Goal: Navigation & Orientation: Find specific page/section

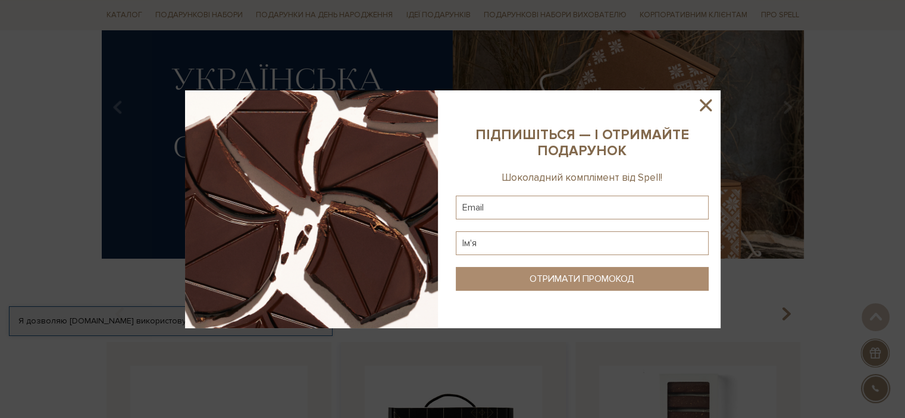
scroll to position [178, 0]
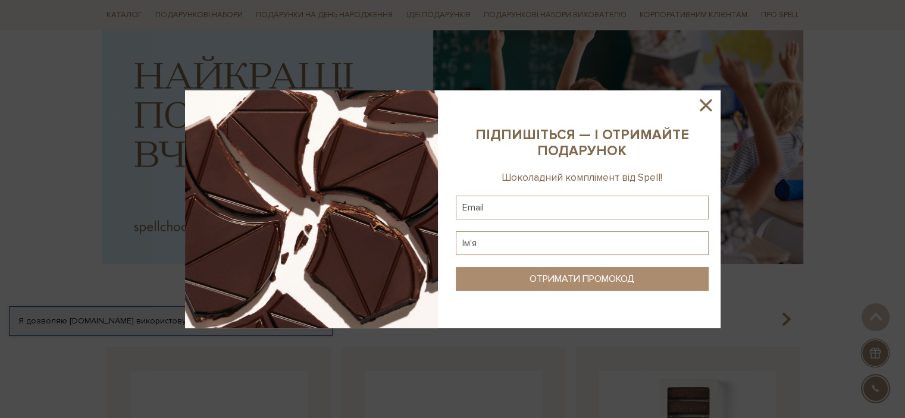
click at [710, 106] on icon at bounding box center [705, 105] width 20 height 20
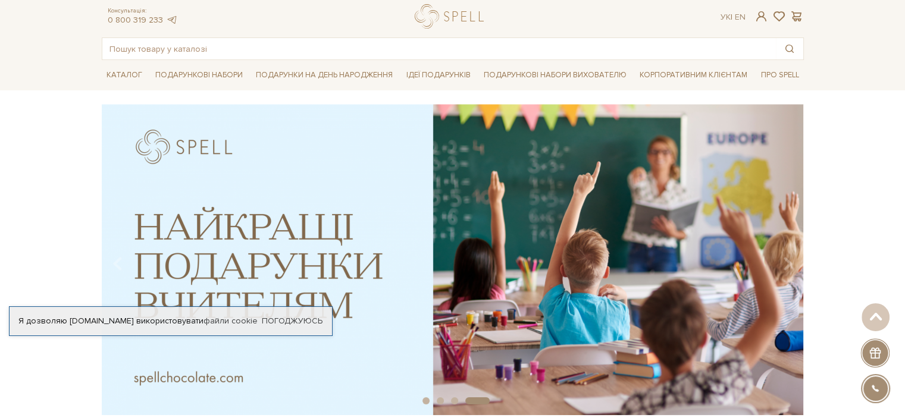
scroll to position [0, 0]
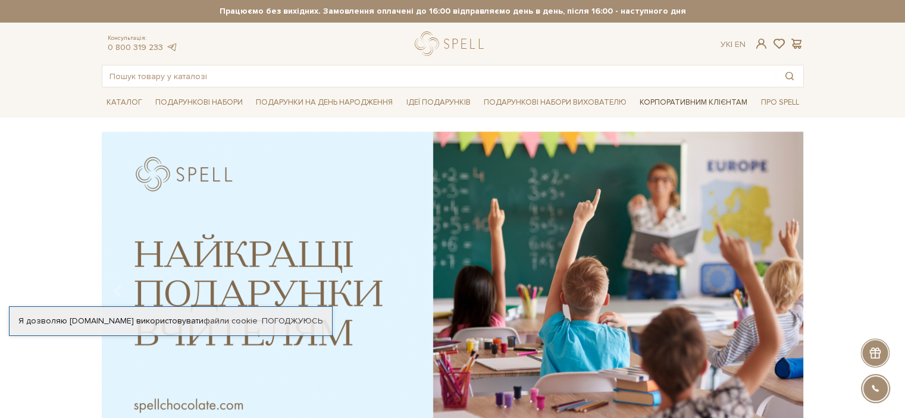
click at [662, 101] on link "Корпоративним клієнтам" at bounding box center [693, 102] width 117 height 20
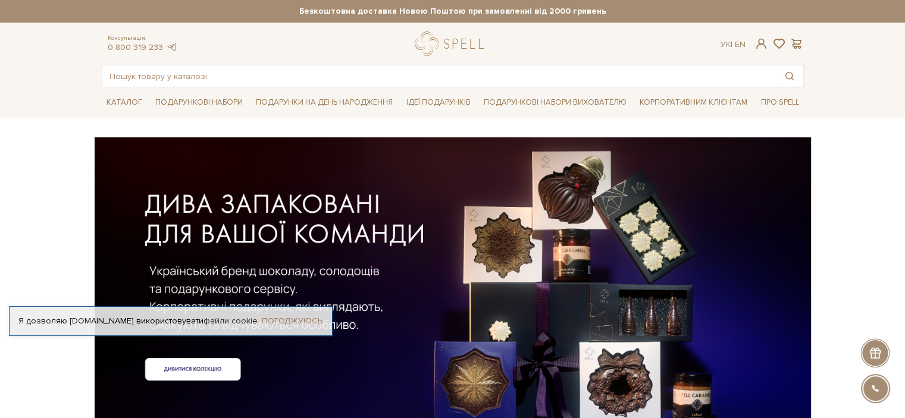
click at [278, 318] on link "Погоджуюсь" at bounding box center [292, 321] width 61 height 11
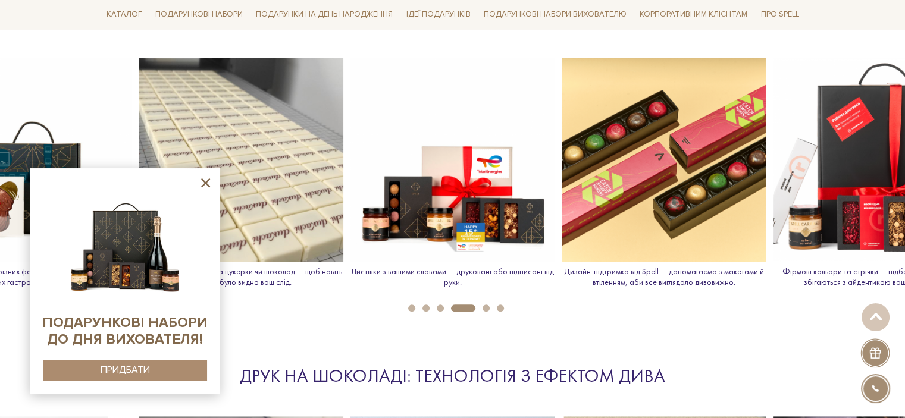
scroll to position [1368, 0]
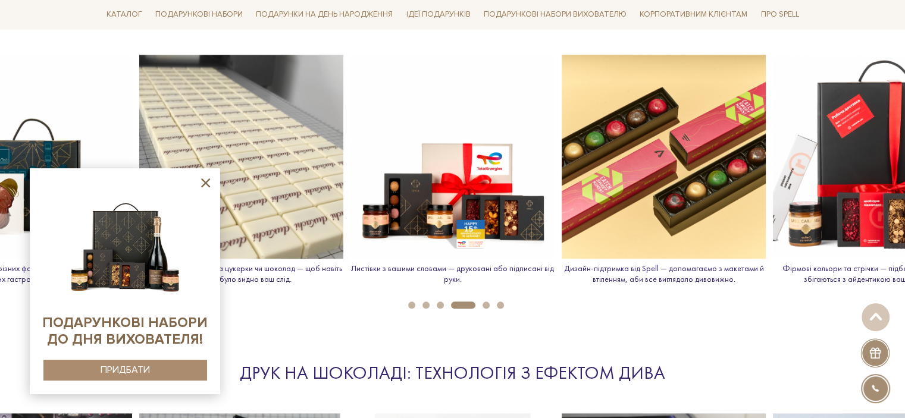
click at [209, 181] on icon at bounding box center [205, 182] width 15 height 15
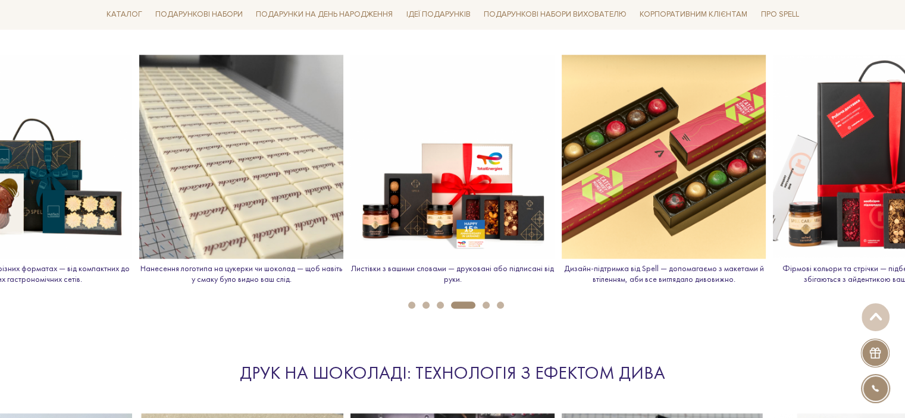
click at [412, 302] on button "1" at bounding box center [411, 305] width 7 height 7
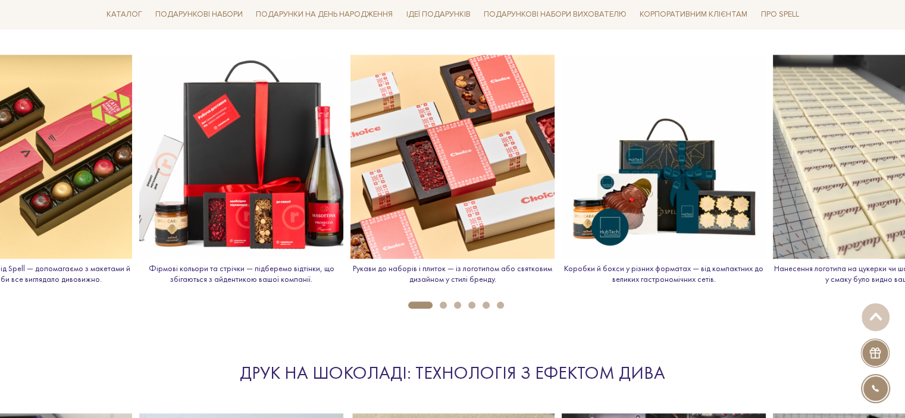
click at [445, 302] on button "2" at bounding box center [442, 305] width 7 height 7
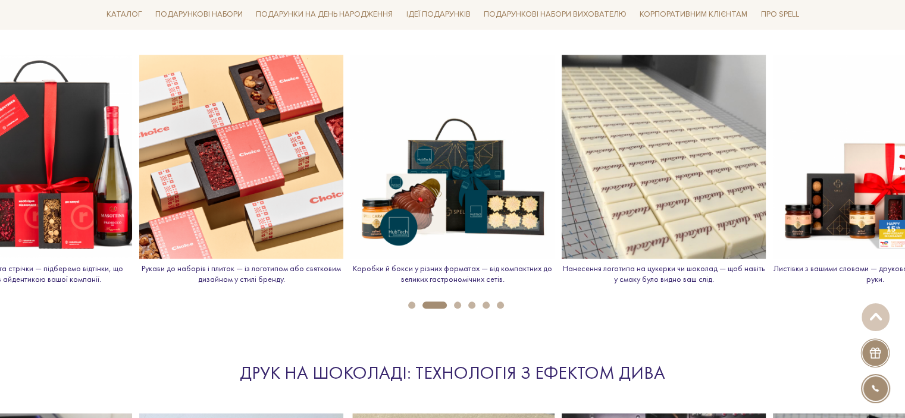
click at [456, 305] on button "3" at bounding box center [457, 305] width 7 height 7
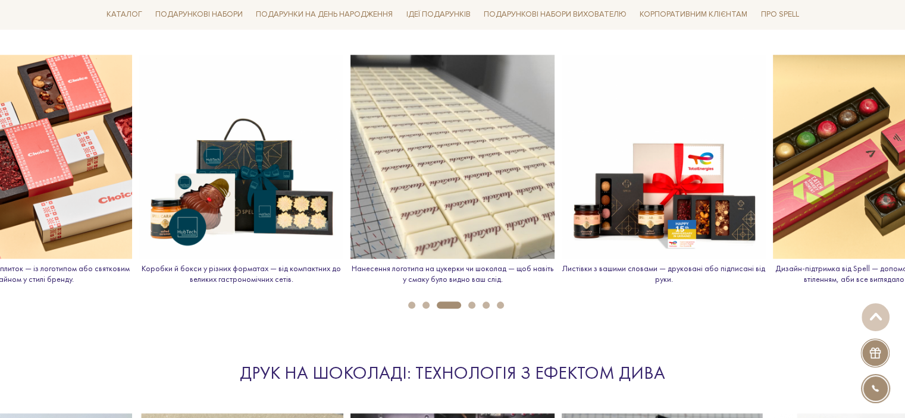
click at [469, 306] on button "4" at bounding box center [471, 305] width 7 height 7
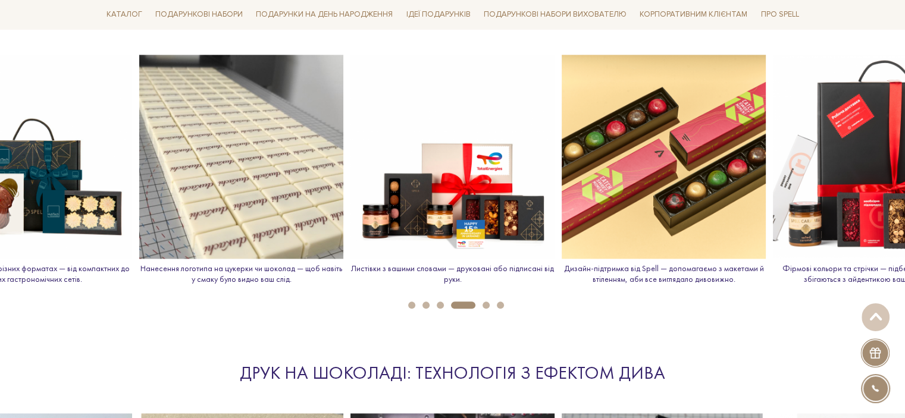
click at [485, 304] on button "5" at bounding box center [485, 305] width 7 height 7
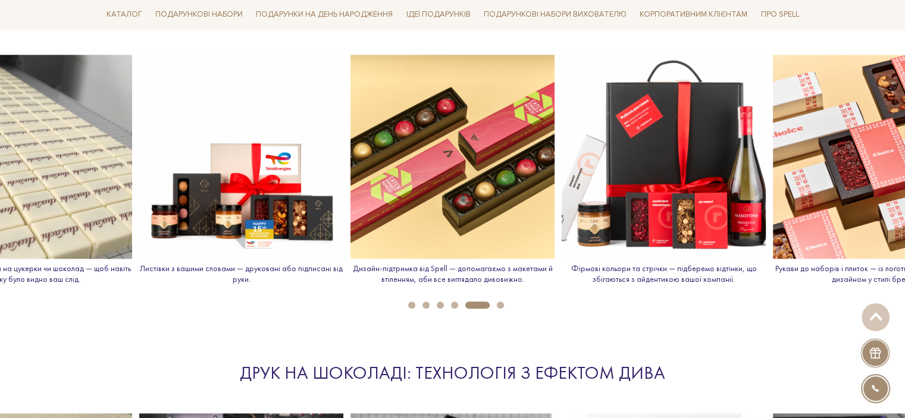
click at [501, 303] on button "6" at bounding box center [500, 305] width 7 height 7
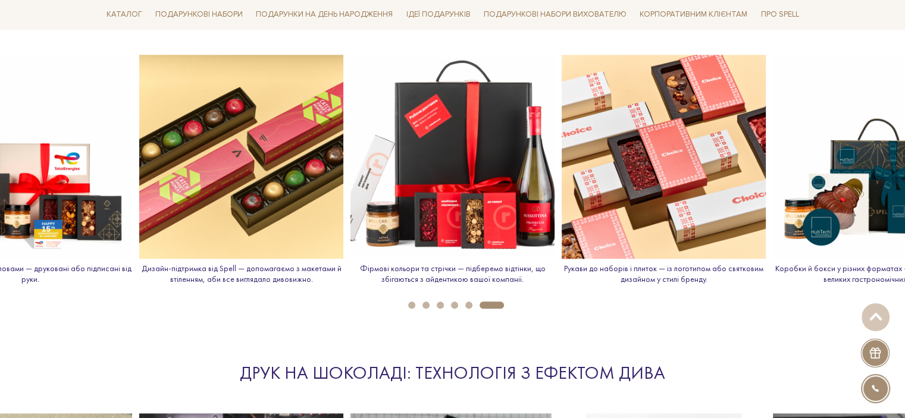
click at [501, 303] on ul "1 2 3 4 5 6" at bounding box center [452, 302] width 905 height 13
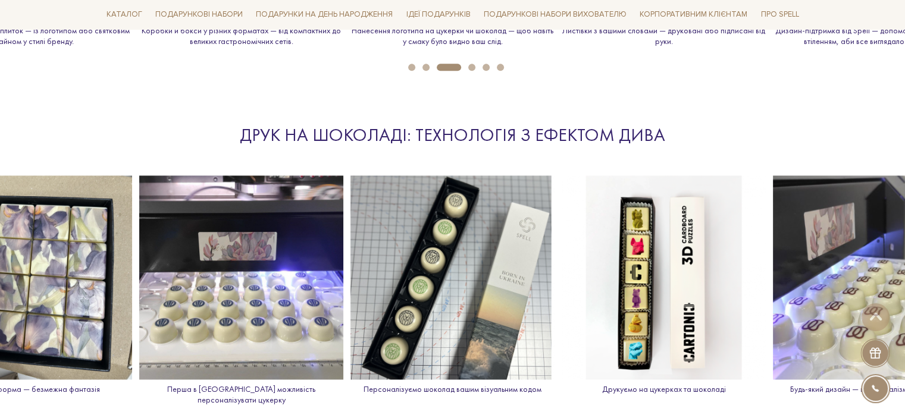
scroll to position [1665, 0]
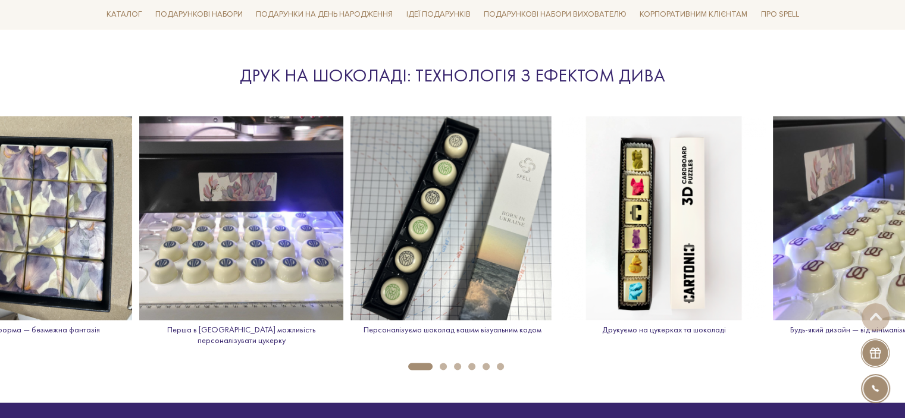
click at [444, 363] on button "2" at bounding box center [442, 366] width 7 height 7
click at [447, 363] on li "3" at bounding box center [454, 366] width 14 height 7
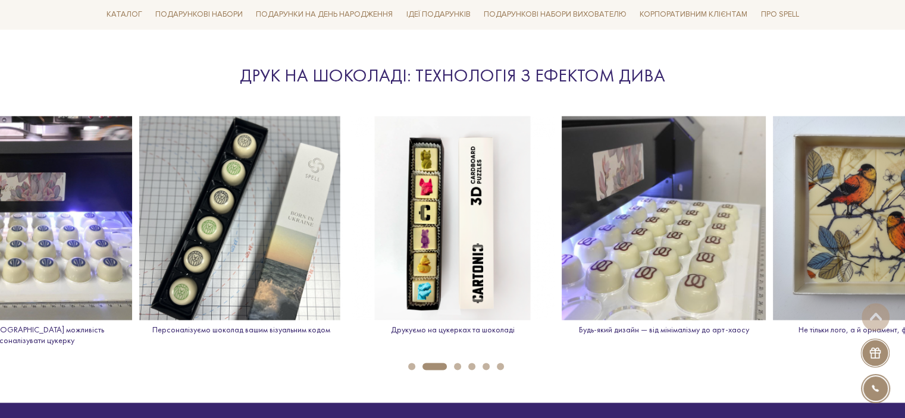
click at [456, 363] on button "3" at bounding box center [457, 366] width 7 height 7
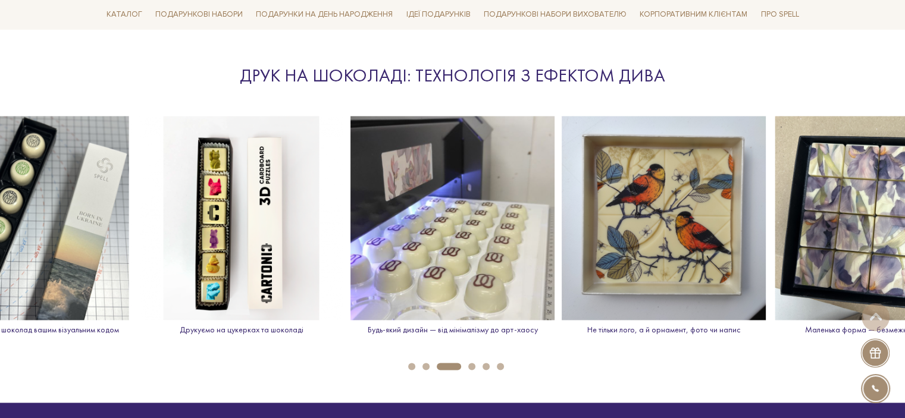
click at [473, 363] on button "4" at bounding box center [471, 366] width 7 height 7
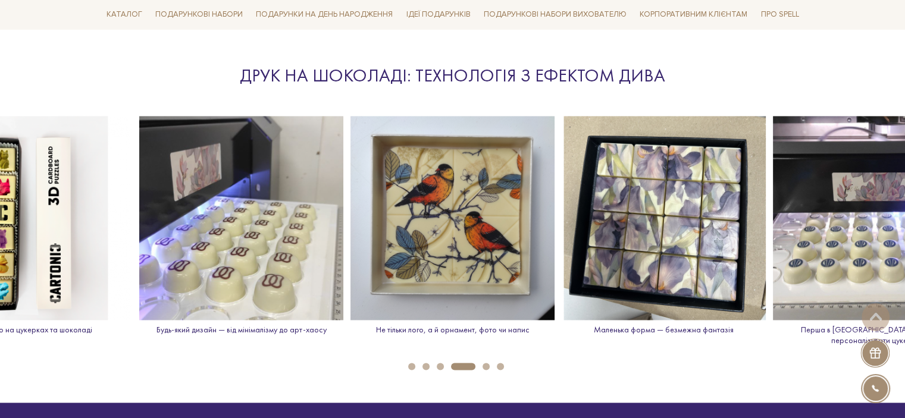
click at [485, 363] on button "5" at bounding box center [485, 366] width 7 height 7
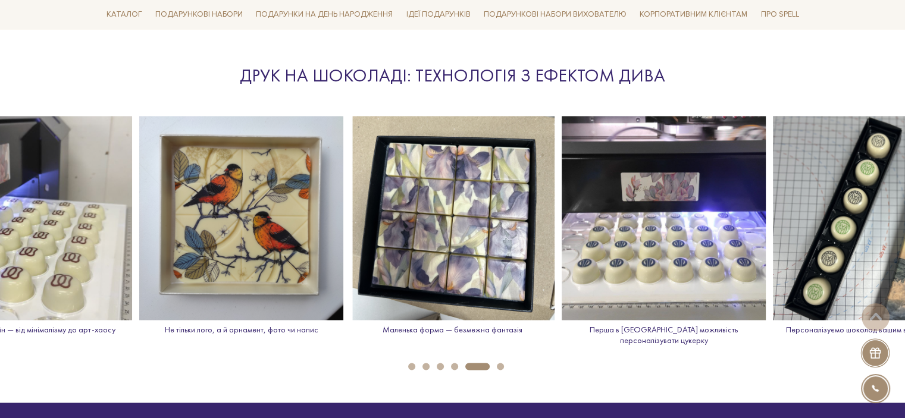
click at [495, 363] on li "6" at bounding box center [496, 366] width 14 height 7
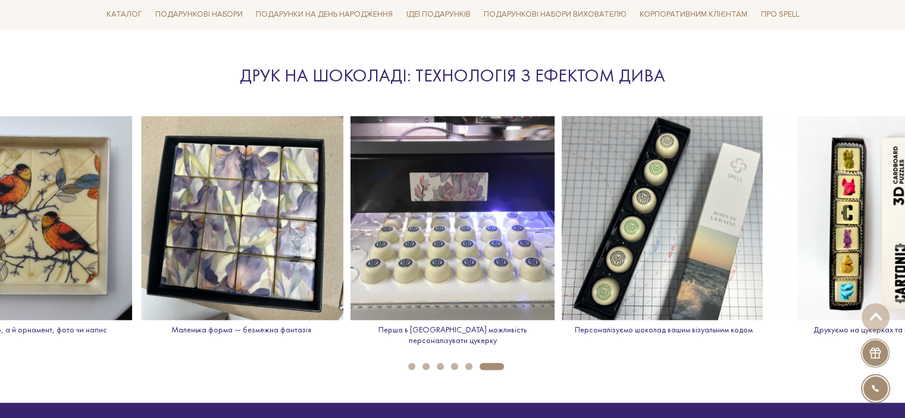
click at [614, 229] on img at bounding box center [663, 218] width 204 height 204
click at [673, 242] on img at bounding box center [663, 218] width 204 height 204
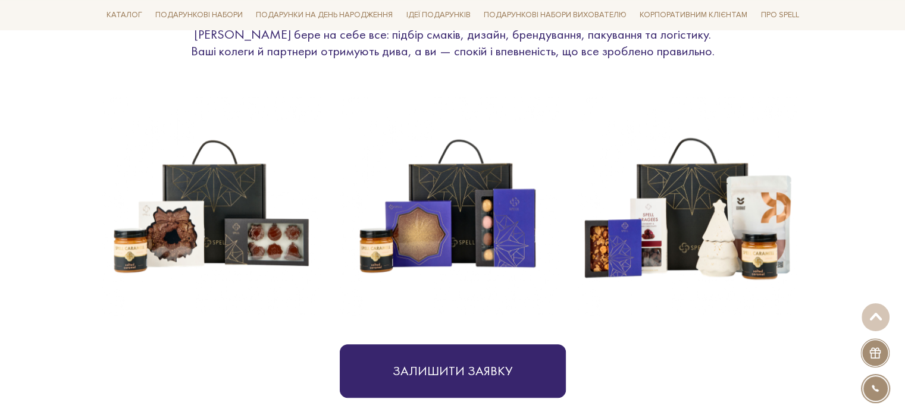
scroll to position [476, 0]
